Goal: Transaction & Acquisition: Purchase product/service

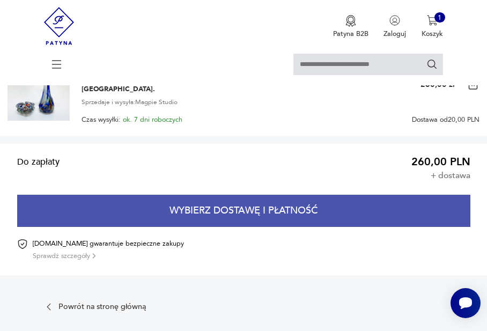
click at [222, 208] on button "Wybierz dostawę i płatność" at bounding box center [244, 211] width 454 height 32
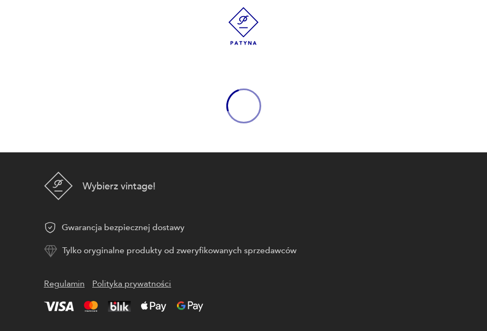
scroll to position [29, 0]
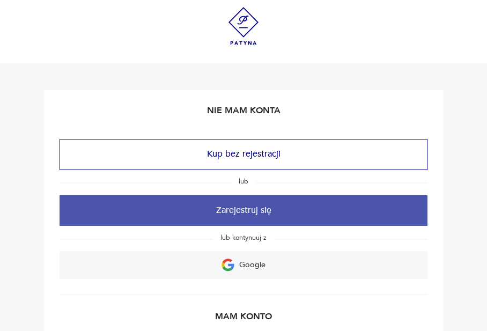
click at [235, 213] on button "Zarejestruj się" at bounding box center [244, 210] width 369 height 31
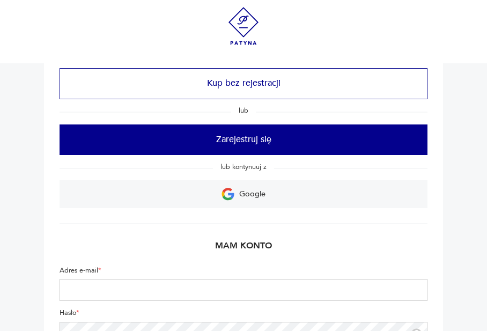
scroll to position [92, 0]
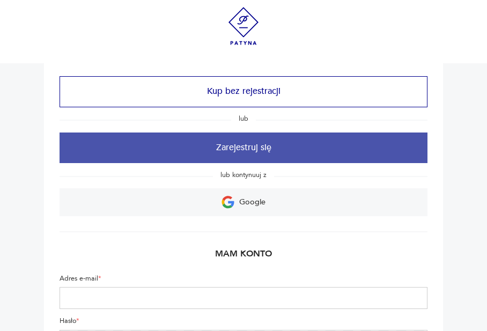
click at [256, 145] on button "Zarejestruj się" at bounding box center [244, 148] width 369 height 31
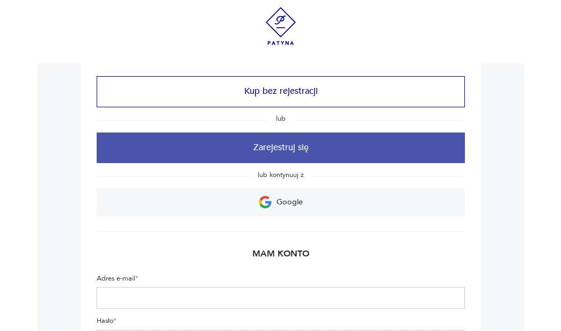
scroll to position [0, 0]
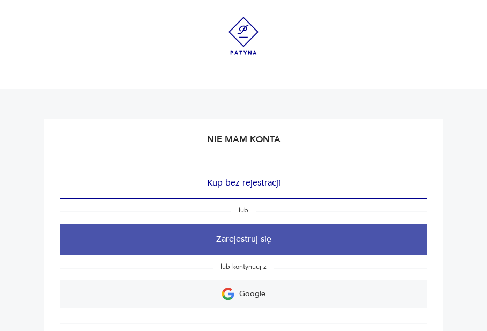
click at [225, 246] on button "Zarejestruj się" at bounding box center [244, 239] width 369 height 31
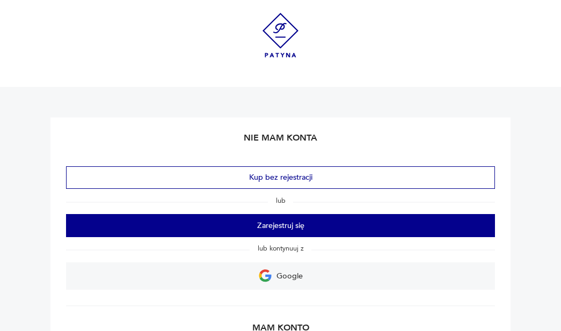
scroll to position [67, 0]
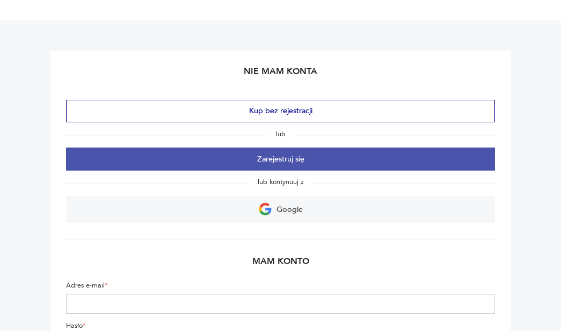
click at [272, 159] on button "Zarejestruj się" at bounding box center [280, 159] width 429 height 23
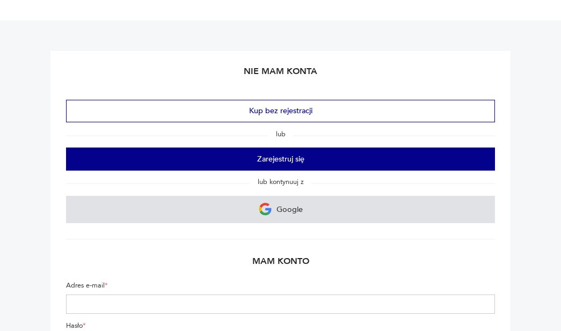
click at [275, 213] on link "Google" at bounding box center [280, 209] width 429 height 27
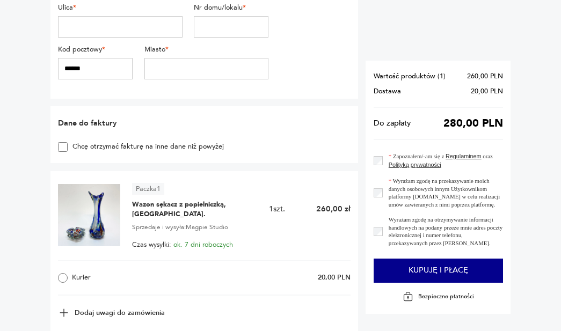
scroll to position [380, 0]
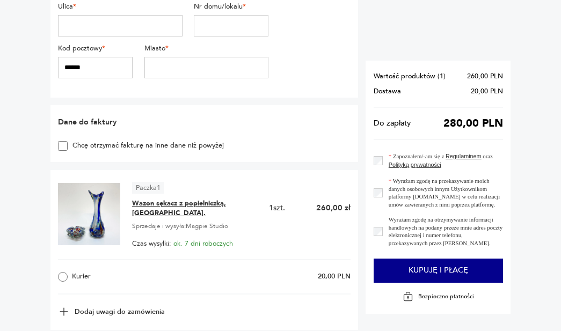
type input "*******"
click at [154, 199] on span "Wazon sękacz z popielniczką, [GEOGRAPHIC_DATA]." at bounding box center [192, 208] width 121 height 19
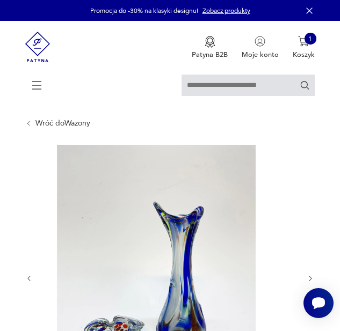
click at [174, 245] on img at bounding box center [156, 277] width 253 height 265
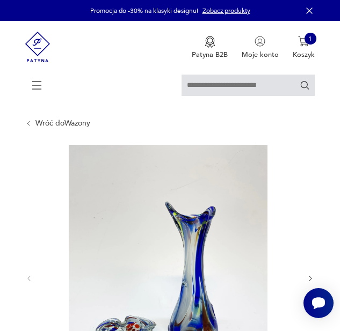
click at [172, 259] on img at bounding box center [168, 277] width 253 height 265
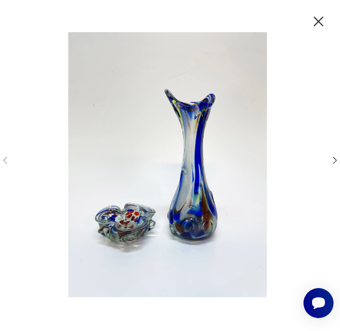
click at [164, 171] on img at bounding box center [167, 164] width 297 height 265
click at [317, 24] on icon "button" at bounding box center [318, 21] width 17 height 17
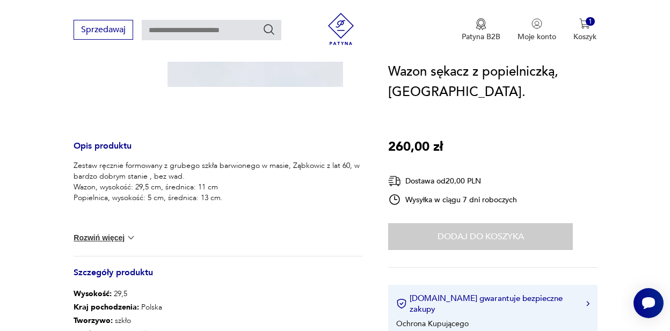
scroll to position [325, 0]
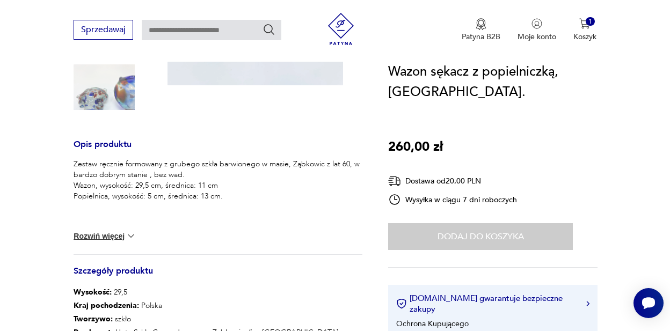
click at [129, 232] on img at bounding box center [131, 236] width 11 height 11
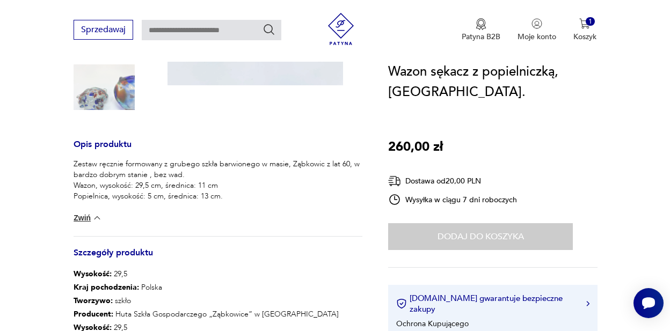
click at [98, 217] on img at bounding box center [97, 218] width 11 height 11
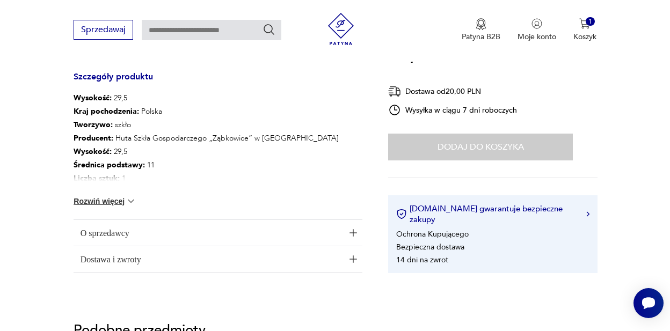
scroll to position [542, 0]
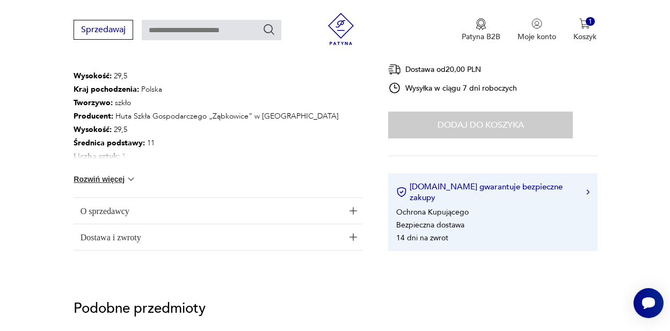
click at [130, 180] on img at bounding box center [131, 179] width 11 height 11
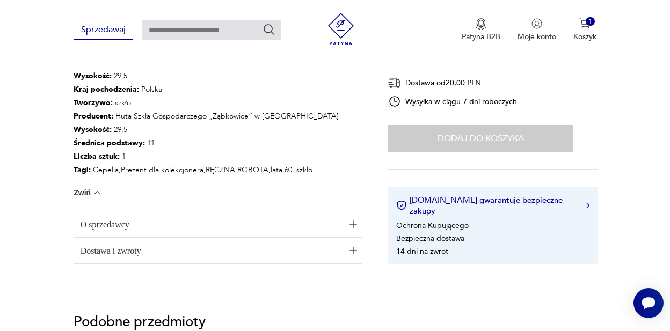
click at [354, 222] on img "button" at bounding box center [353, 225] width 8 height 8
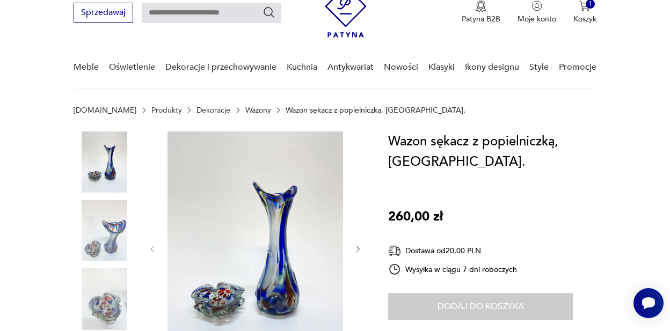
scroll to position [45, 0]
click at [560, 10] on img "button" at bounding box center [584, 6] width 11 height 11
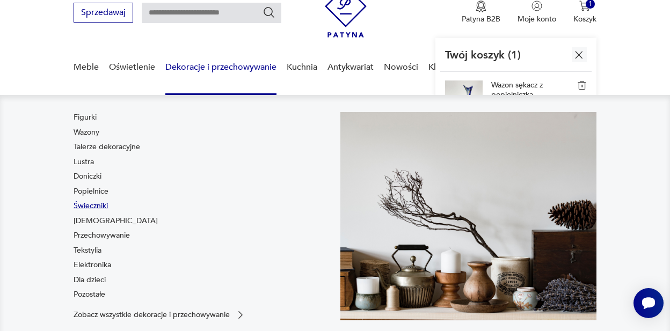
click at [101, 205] on link "Świeczniki" at bounding box center [91, 206] width 34 height 11
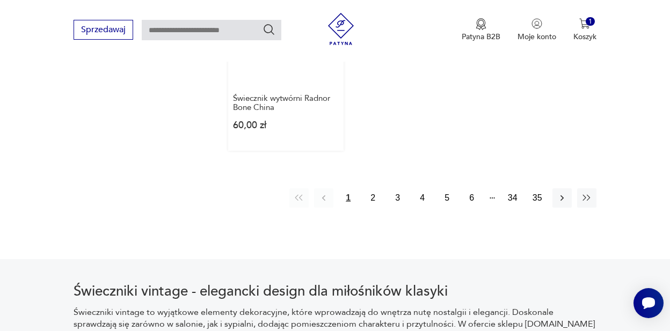
scroll to position [1616, 0]
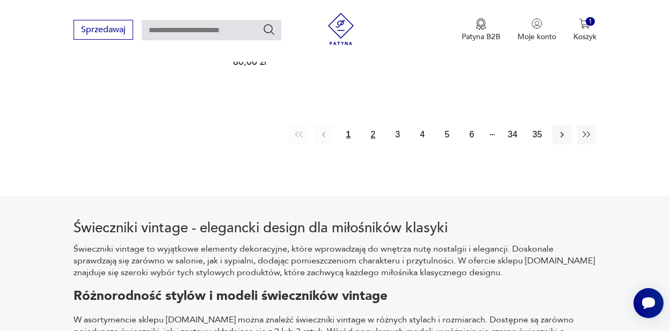
click at [374, 144] on button "2" at bounding box center [372, 134] width 19 height 19
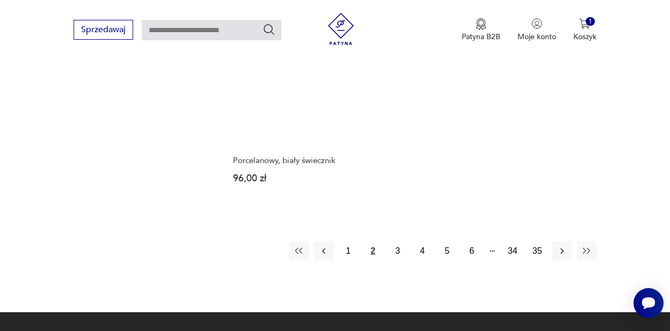
scroll to position [1583, 0]
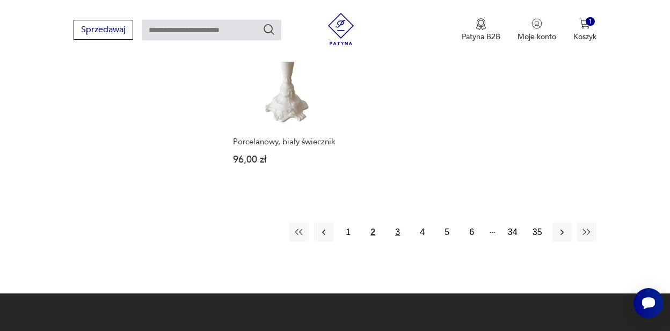
click at [395, 223] on button "3" at bounding box center [397, 232] width 19 height 19
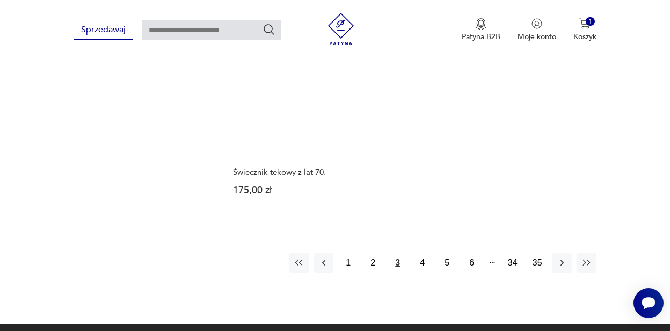
scroll to position [1554, 0]
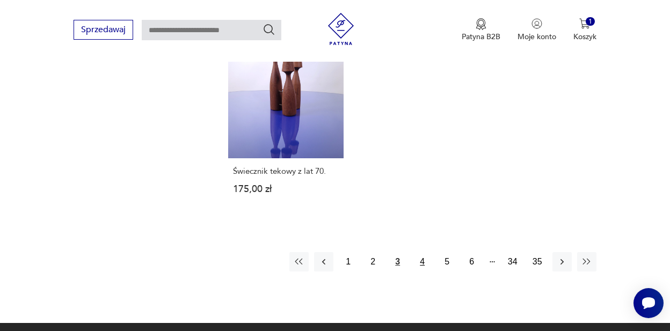
click at [421, 270] on button "4" at bounding box center [422, 261] width 19 height 19
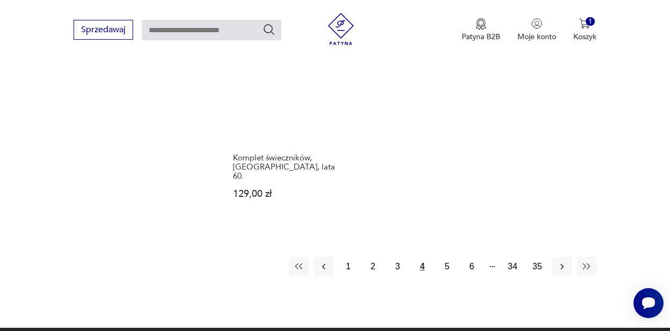
scroll to position [1541, 0]
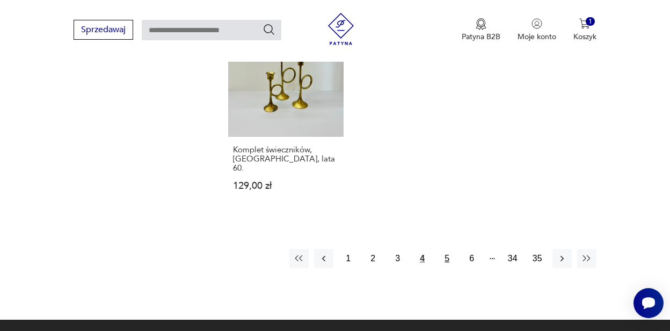
click at [448, 268] on button "5" at bounding box center [447, 258] width 19 height 19
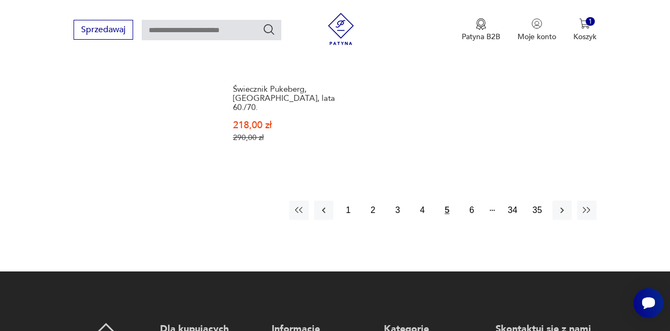
scroll to position [1636, 0]
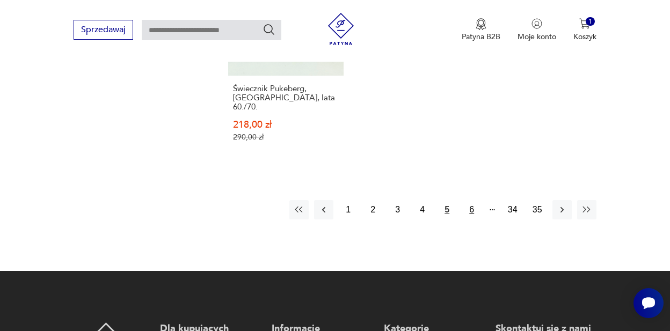
click at [475, 220] on button "6" at bounding box center [471, 209] width 19 height 19
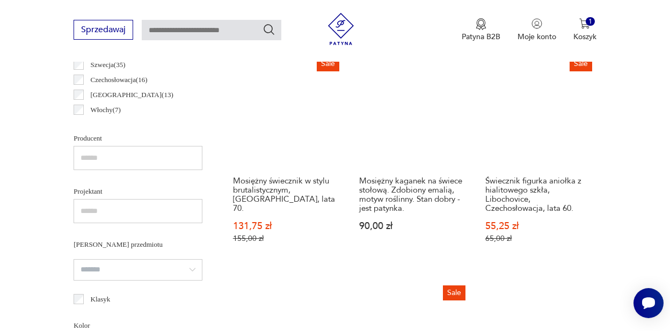
scroll to position [228, 0]
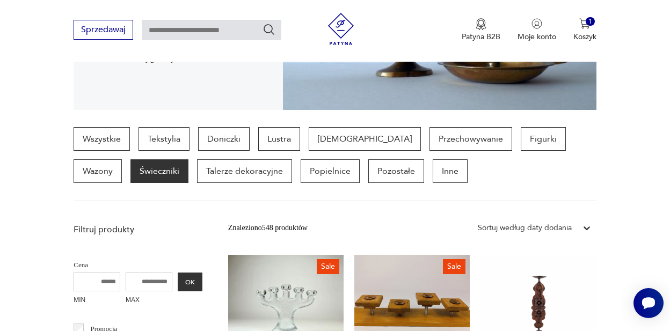
click at [181, 31] on input "text" at bounding box center [212, 30] width 140 height 20
type input "***"
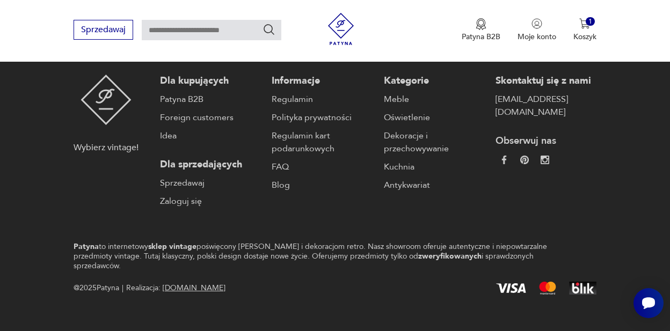
type input "***"
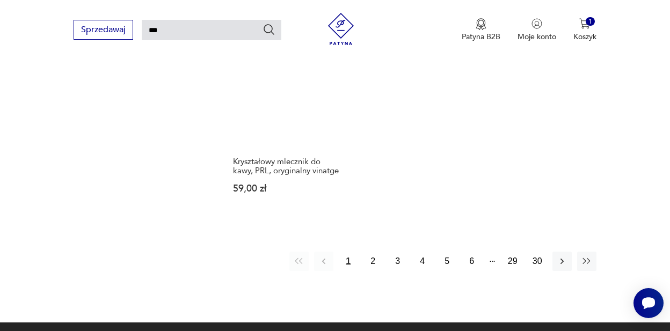
scroll to position [1267, 0]
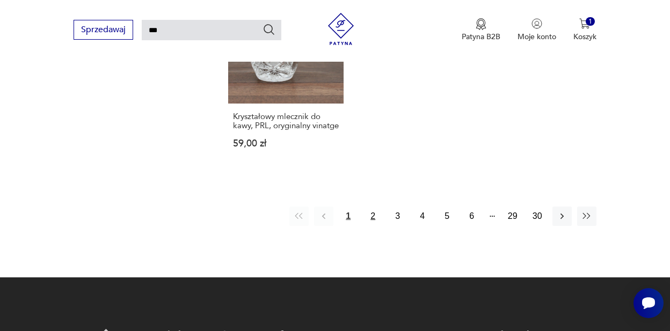
click at [373, 226] on button "2" at bounding box center [372, 216] width 19 height 19
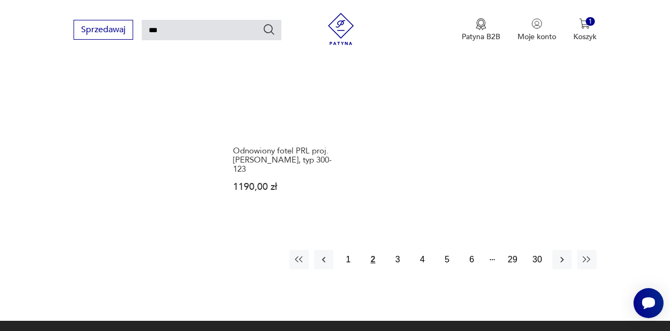
scroll to position [1249, 0]
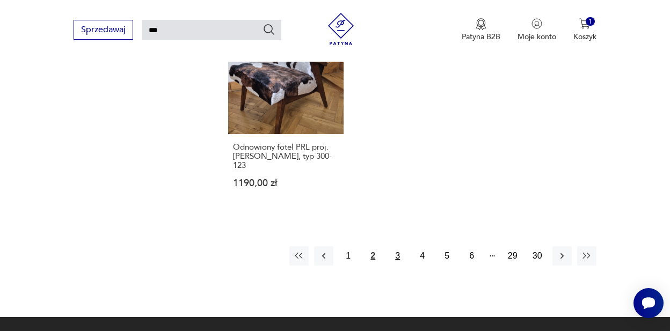
click at [398, 266] on button "3" at bounding box center [397, 255] width 19 height 19
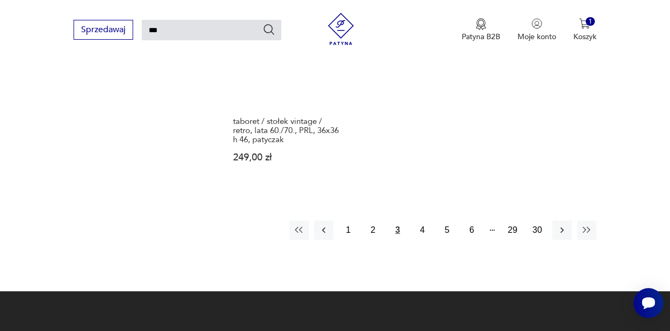
scroll to position [1301, 0]
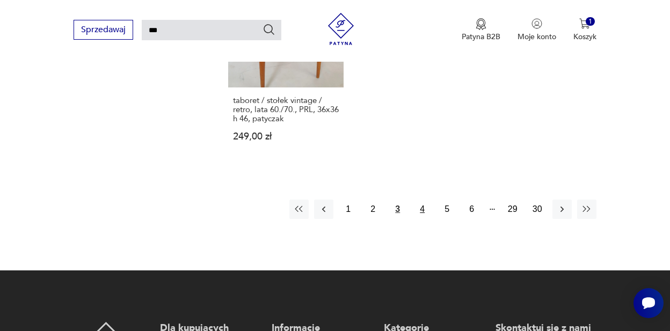
click at [420, 219] on button "4" at bounding box center [422, 209] width 19 height 19
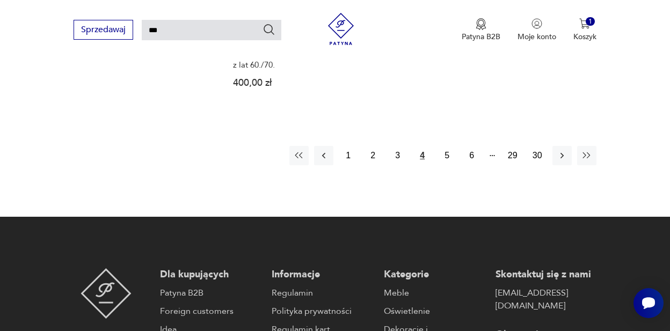
scroll to position [1364, 0]
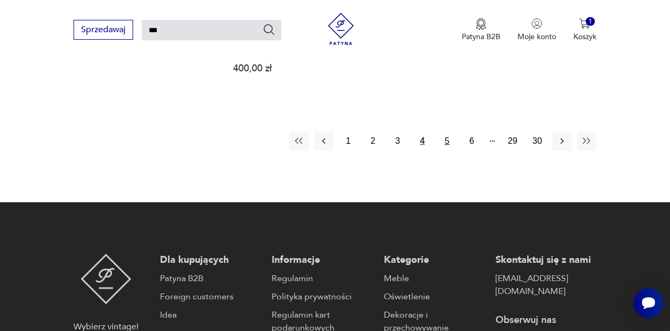
click at [443, 151] on button "5" at bounding box center [447, 141] width 19 height 19
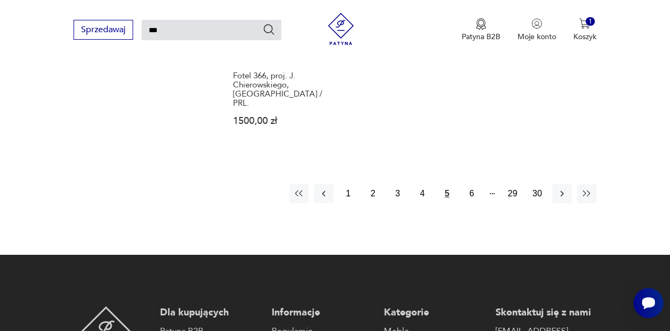
scroll to position [1363, 0]
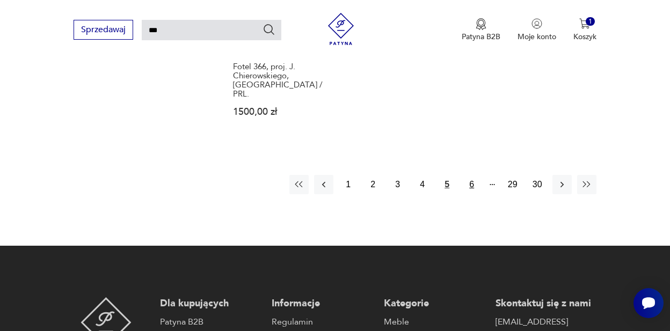
click at [470, 194] on button "6" at bounding box center [471, 184] width 19 height 19
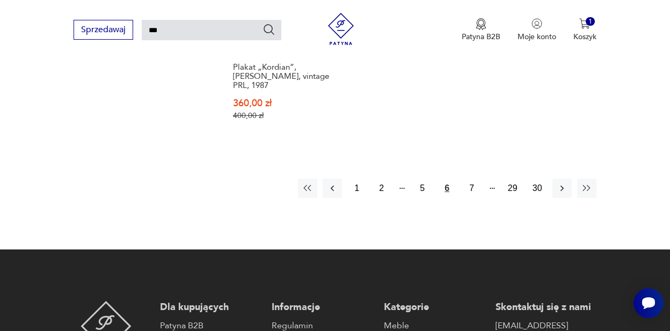
scroll to position [1421, 0]
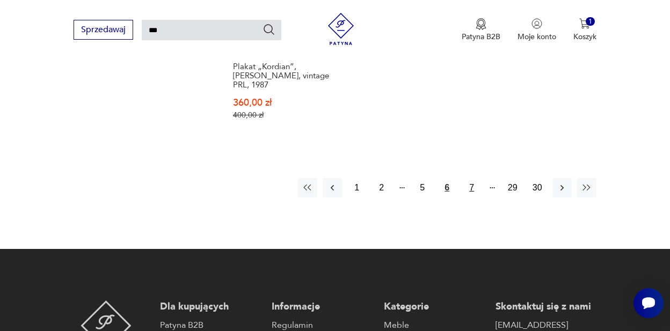
click at [470, 187] on button "7" at bounding box center [471, 187] width 19 height 19
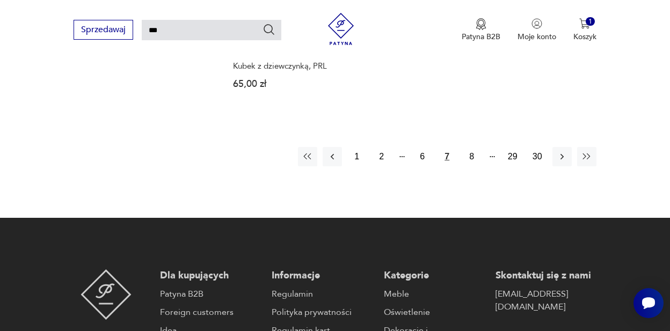
scroll to position [1433, 0]
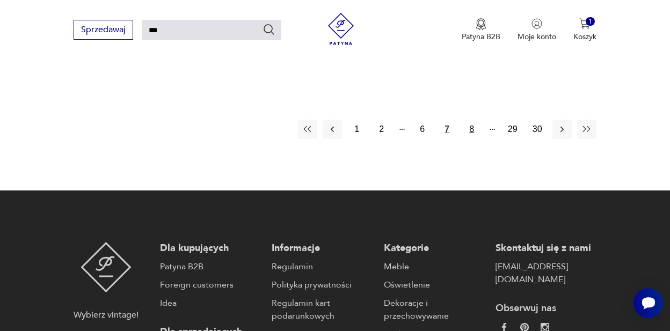
click at [472, 139] on button "8" at bounding box center [471, 129] width 19 height 19
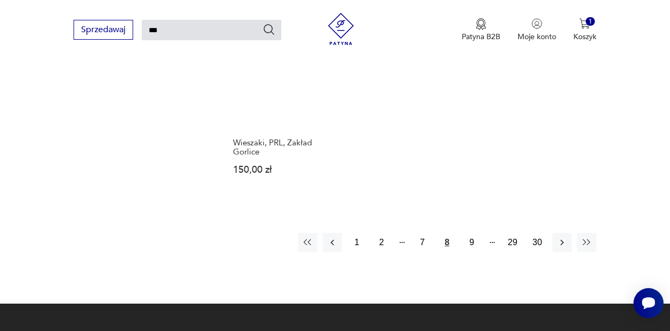
scroll to position [1305, 0]
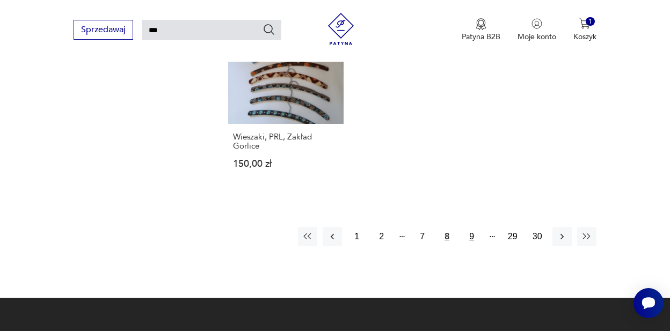
click at [473, 241] on button "9" at bounding box center [471, 236] width 19 height 19
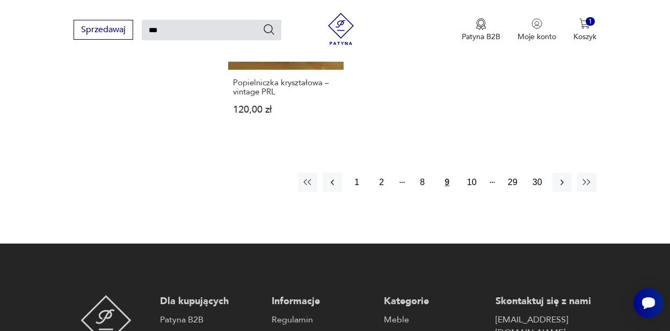
scroll to position [1347, 0]
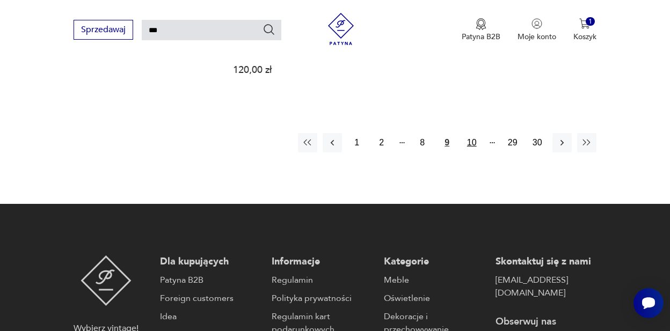
click at [472, 152] on button "10" at bounding box center [471, 142] width 19 height 19
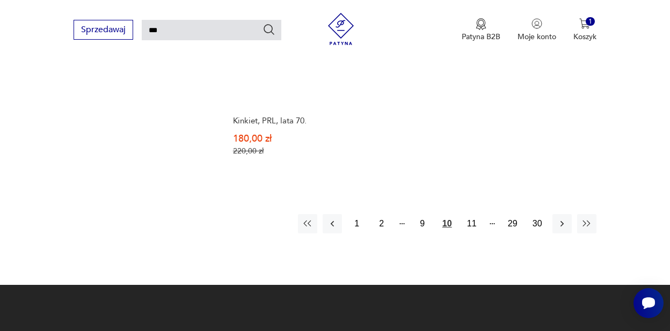
scroll to position [1324, 0]
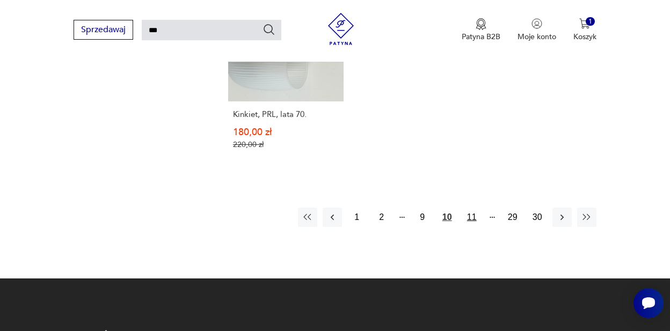
click at [472, 227] on button "11" at bounding box center [471, 217] width 19 height 19
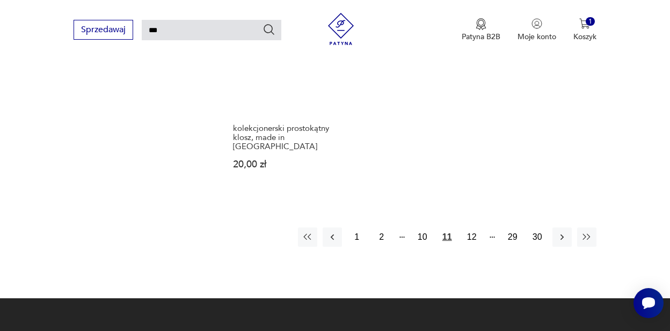
scroll to position [1371, 0]
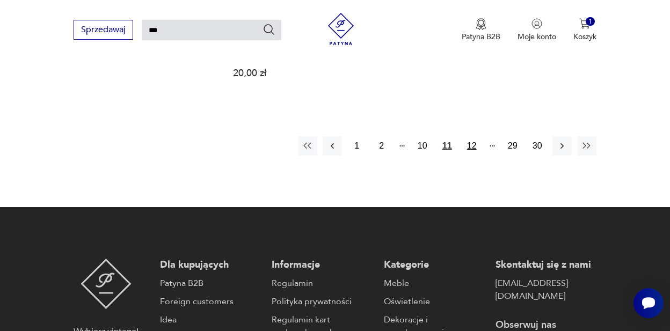
click at [471, 156] on button "12" at bounding box center [471, 145] width 19 height 19
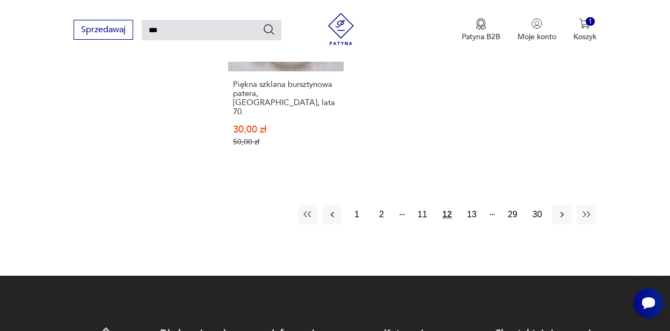
scroll to position [1310, 0]
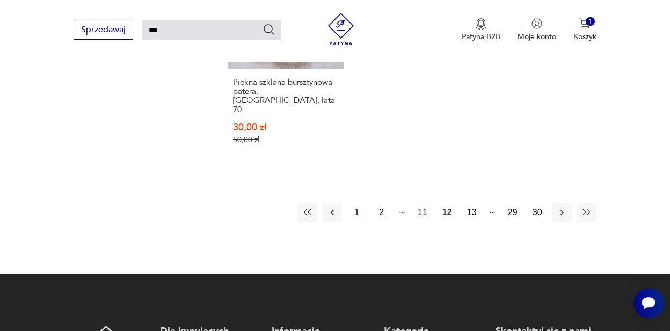
click at [473, 222] on button "13" at bounding box center [471, 212] width 19 height 19
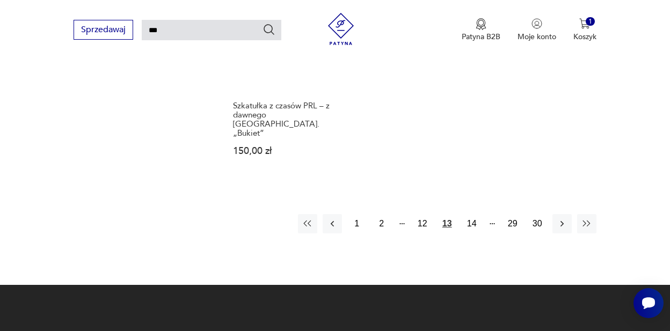
scroll to position [1276, 0]
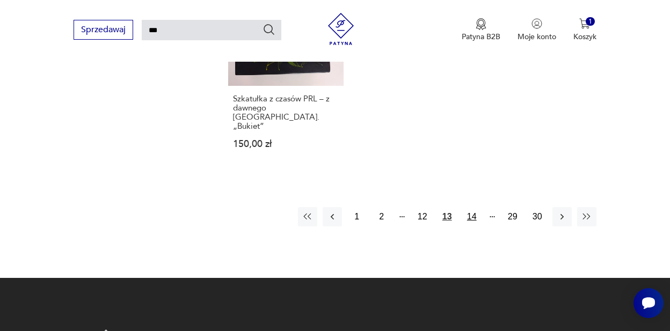
click at [476, 227] on button "14" at bounding box center [471, 216] width 19 height 19
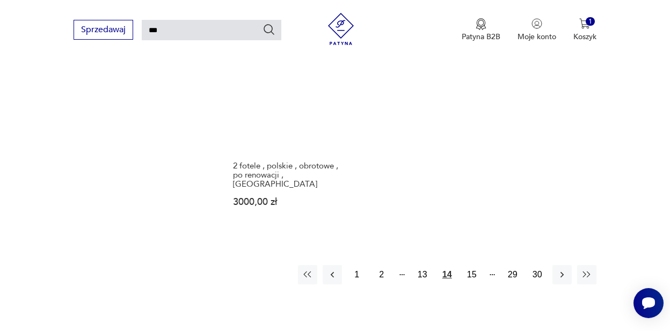
scroll to position [1395, 0]
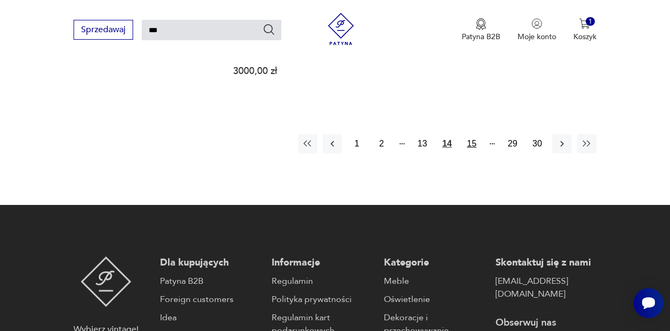
click at [474, 154] on button "15" at bounding box center [471, 143] width 19 height 19
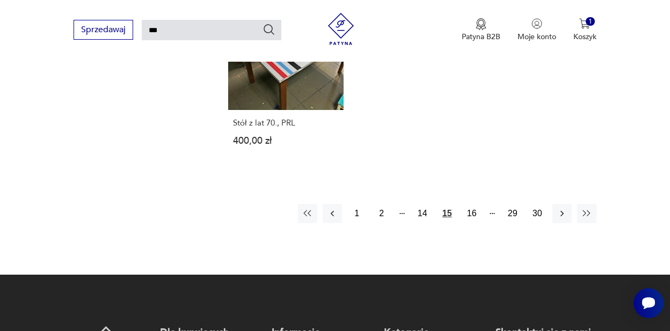
scroll to position [1276, 0]
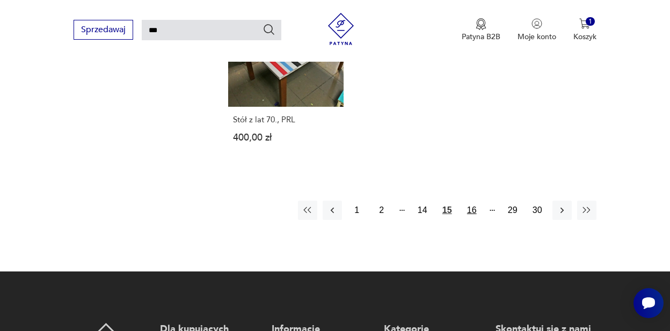
click at [471, 220] on button "16" at bounding box center [471, 210] width 19 height 19
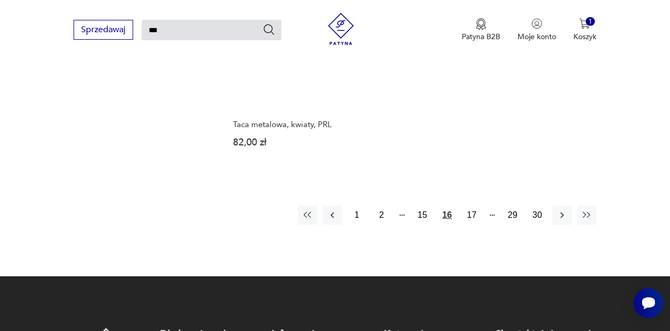
scroll to position [1274, 0]
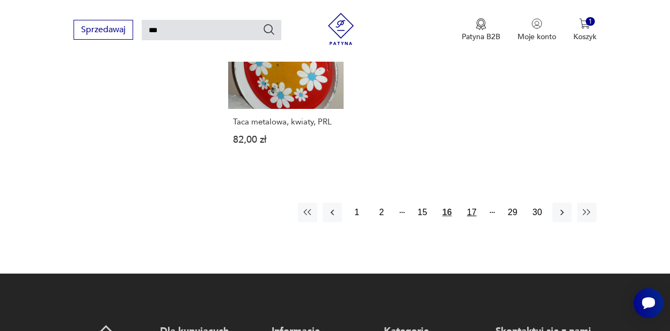
click at [473, 222] on button "17" at bounding box center [471, 212] width 19 height 19
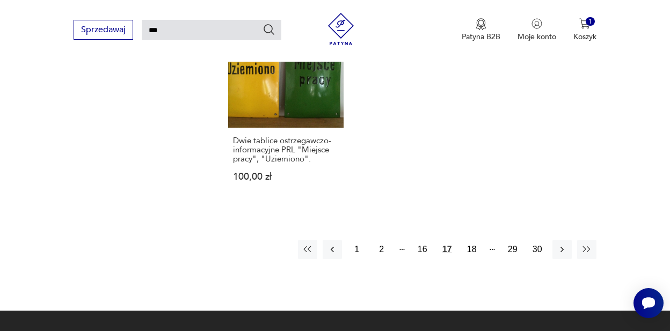
scroll to position [1361, 0]
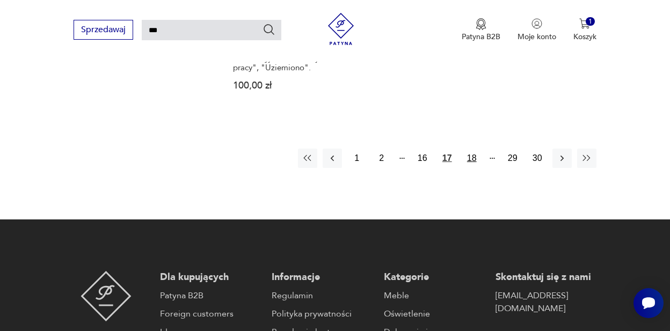
click at [473, 168] on button "18" at bounding box center [471, 158] width 19 height 19
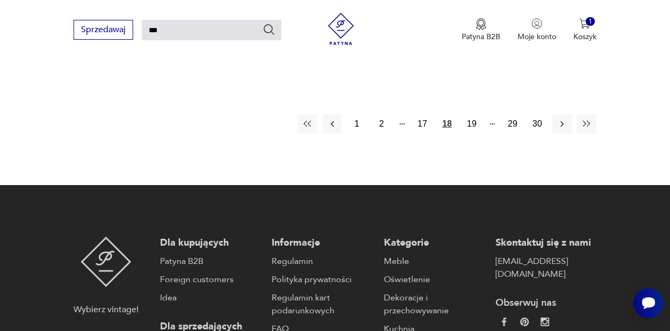
scroll to position [1386, 0]
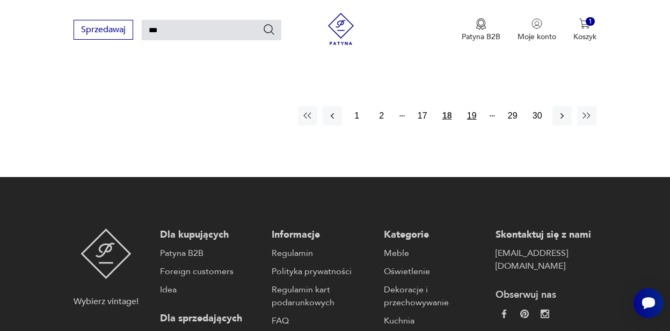
click at [469, 126] on button "19" at bounding box center [471, 115] width 19 height 19
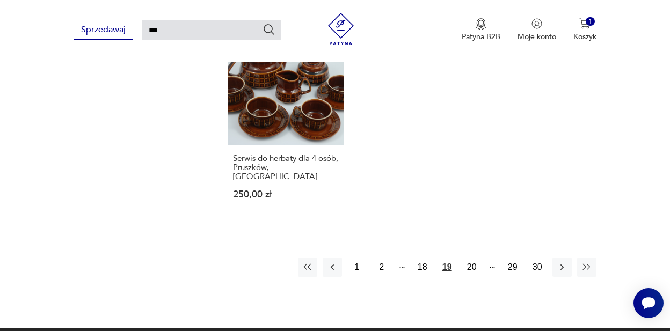
scroll to position [1262, 0]
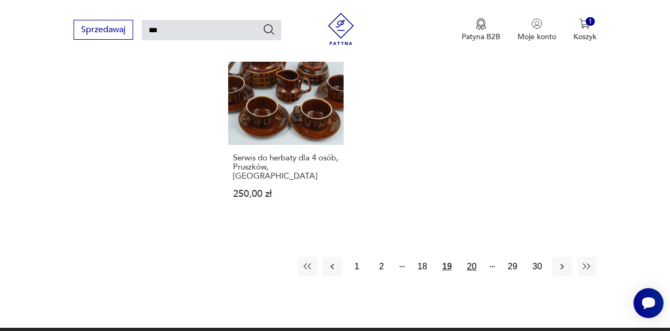
click at [471, 276] on button "20" at bounding box center [471, 266] width 19 height 19
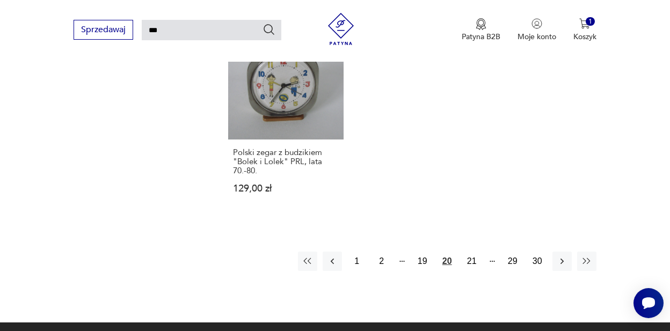
scroll to position [1259, 0]
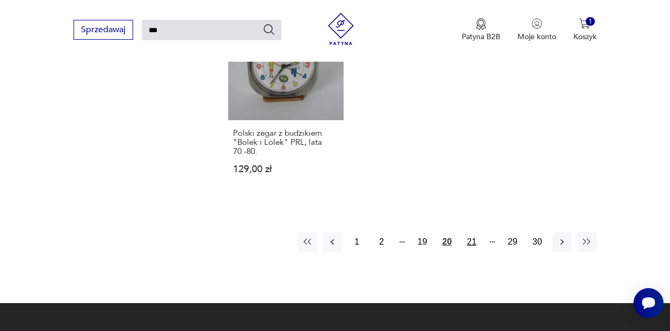
click at [469, 252] on button "21" at bounding box center [471, 241] width 19 height 19
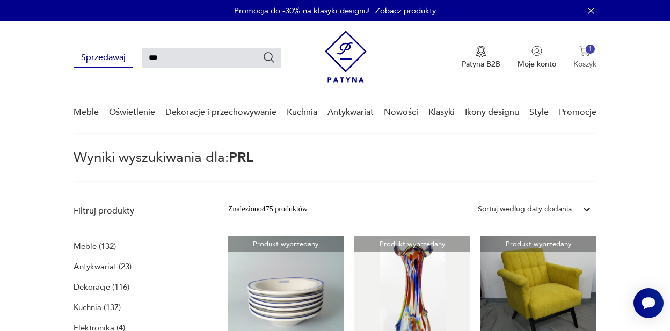
click at [560, 51] on div "1" at bounding box center [590, 49] width 9 height 9
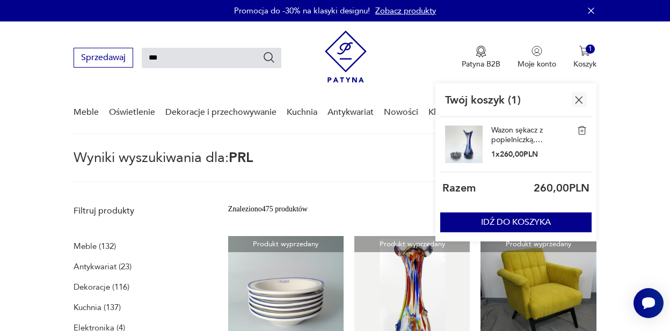
click at [505, 129] on link "Wazon sękacz z popielniczką, [GEOGRAPHIC_DATA]." at bounding box center [518, 135] width 54 height 19
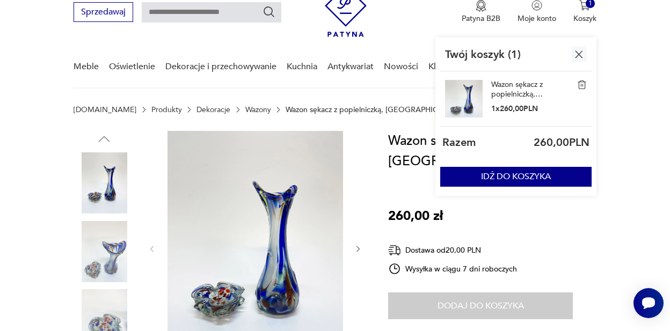
scroll to position [45, 0]
click at [550, 234] on div "Wazon sękacz z popielniczką, Ząbkowice. 260,00 zł Dostawa od 20,00 PLN Wysyłka …" at bounding box center [492, 282] width 209 height 301
